Goal: Information Seeking & Learning: Learn about a topic

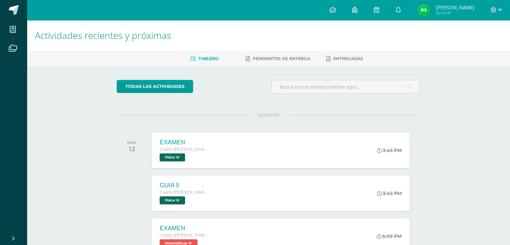
click at [241, 105] on div "todas las Actividades No tienes actividades Échale un vistazo a los demás perío…" at bounding box center [268, 245] width 330 height 358
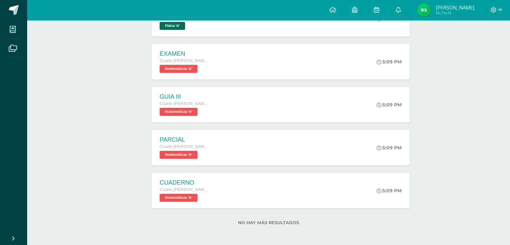
scroll to position [176, 0]
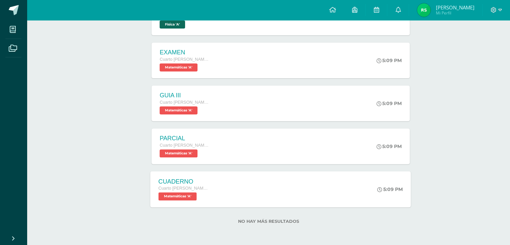
click at [215, 191] on div "CUADERNO Cuarto [PERSON_NAME]. CCLL en Computación Matemáticas 'A'" at bounding box center [184, 189] width 67 height 36
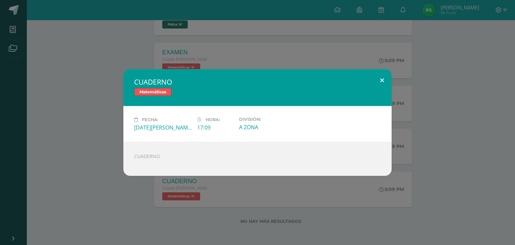
click at [380, 80] on button at bounding box center [382, 80] width 19 height 23
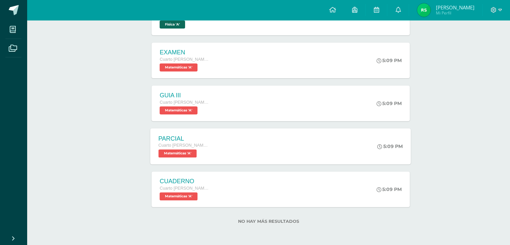
click at [268, 142] on div "PARCIAL Cuarto [PERSON_NAME]. CCLL en Computación Matemáticas 'A' 5:09 PM PARCI…" at bounding box center [281, 146] width 261 height 36
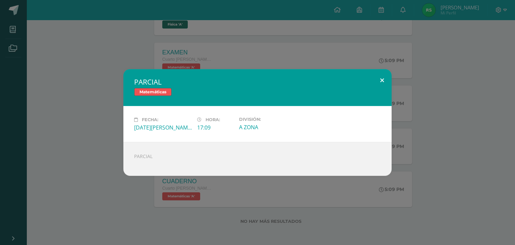
click at [381, 79] on button at bounding box center [382, 80] width 19 height 23
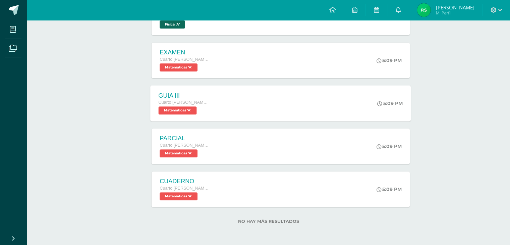
click at [229, 109] on div "GUIA III Cuarto [PERSON_NAME]. CCLL en Computación Matemáticas 'A' 5:09 PM GUIA…" at bounding box center [281, 103] width 261 height 36
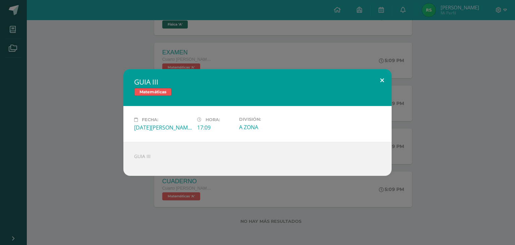
click at [382, 78] on button at bounding box center [382, 80] width 19 height 23
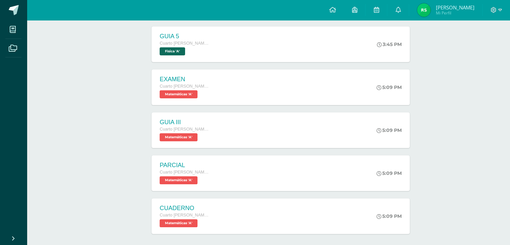
scroll to position [135, 0]
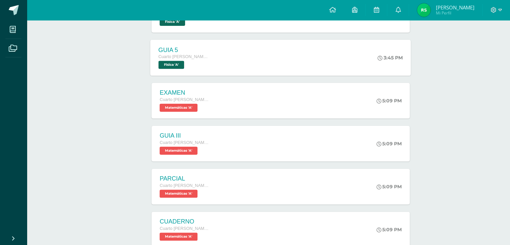
click at [273, 63] on div "GUIA 5 Cuarto [PERSON_NAME]. CCLL en Computación Física 'A' 3:45 PM GUIA 5 Físi…" at bounding box center [281, 58] width 261 height 36
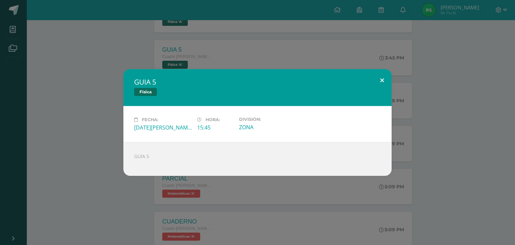
click at [380, 75] on button at bounding box center [382, 80] width 19 height 23
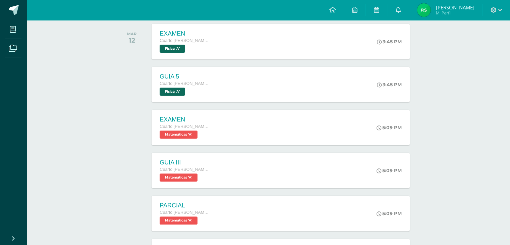
scroll to position [95, 0]
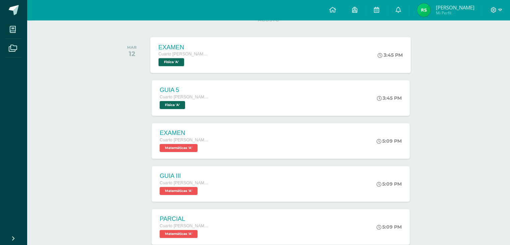
click at [252, 56] on div "EXAMEN Cuarto [PERSON_NAME]. CCLL en Computación Física 'A' 3:45 PM EXAMEN Físi…" at bounding box center [281, 55] width 261 height 36
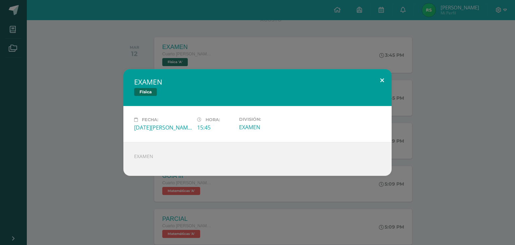
click at [381, 79] on button at bounding box center [382, 80] width 19 height 23
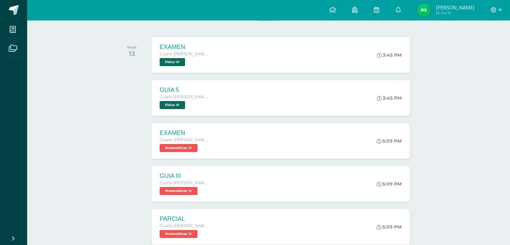
click at [124, 96] on div at bounding box center [134, 98] width 34 height 36
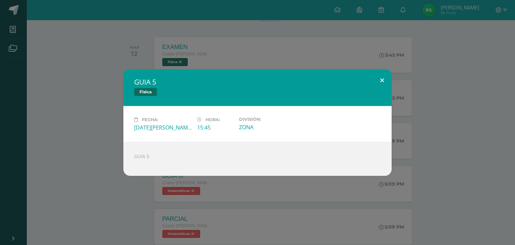
click at [384, 79] on button at bounding box center [382, 80] width 19 height 23
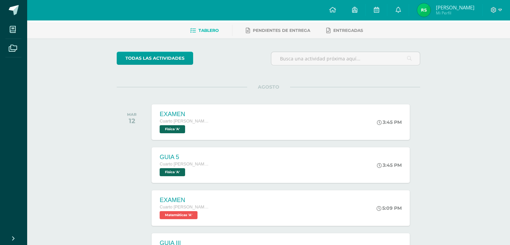
scroll to position [0, 0]
